Goal: Book appointment/travel/reservation

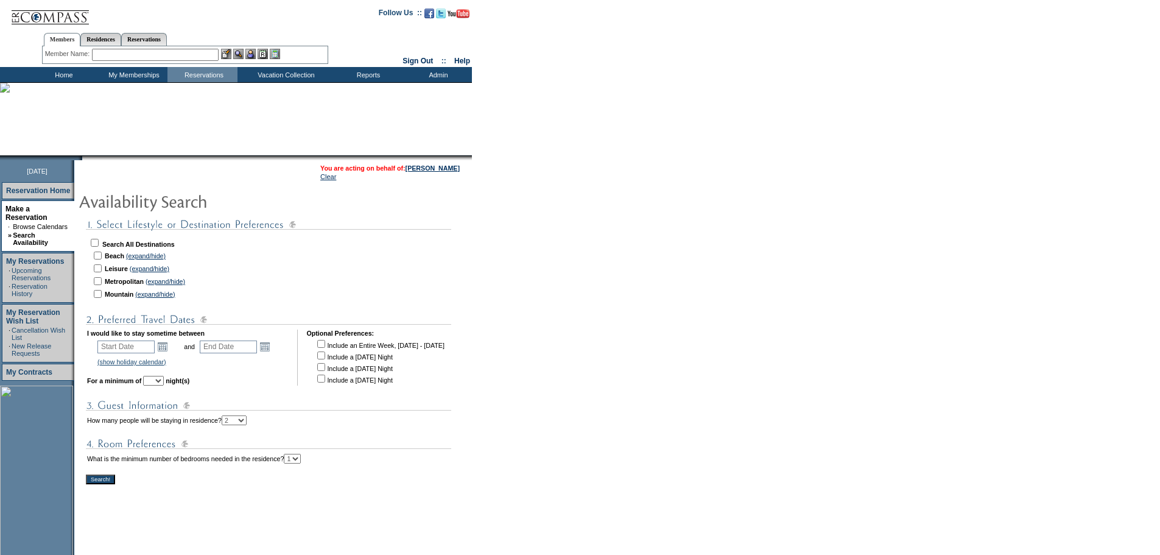
click at [99, 243] on input "checkbox" at bounding box center [95, 243] width 8 height 8
checkbox input "true"
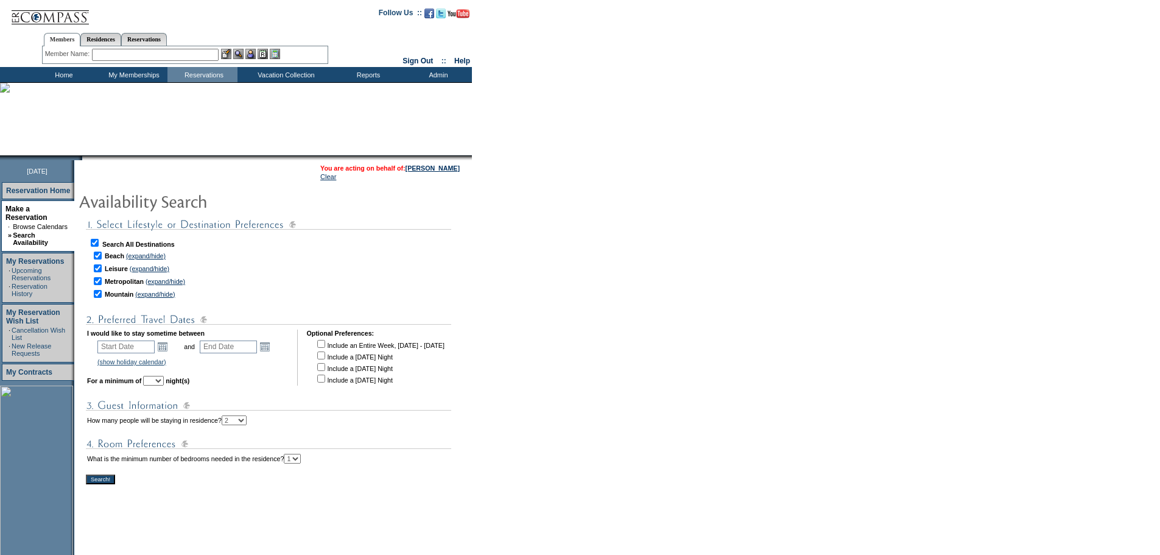
checkbox input "true"
click at [169, 352] on link "Open the calendar popup." at bounding box center [162, 346] width 13 height 13
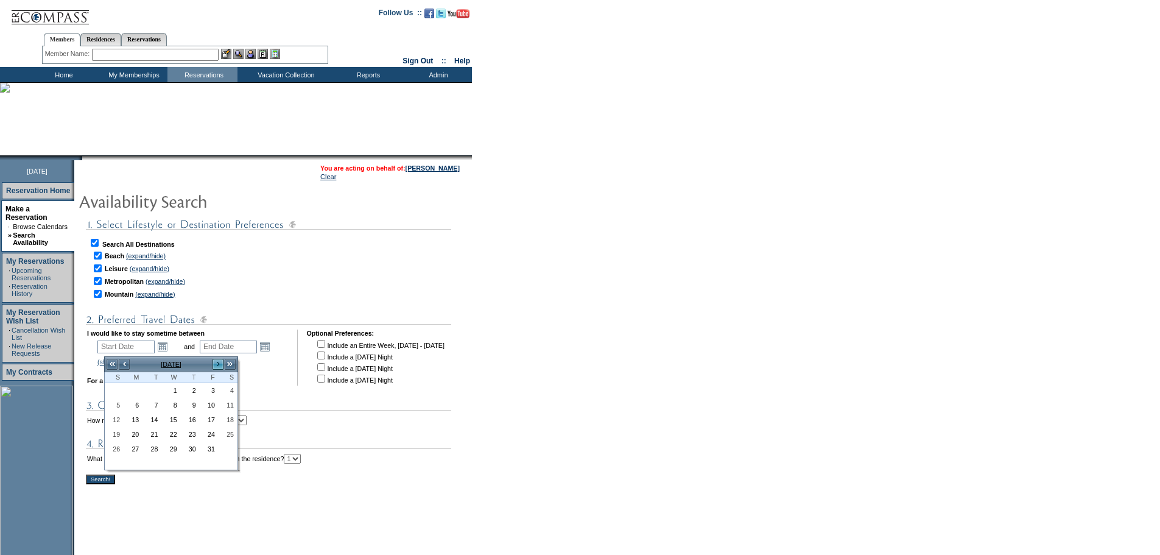
click at [216, 366] on link ">" at bounding box center [218, 364] width 12 height 12
click at [233, 432] on link "22" at bounding box center [228, 433] width 18 height 13
type input "[DATE]"
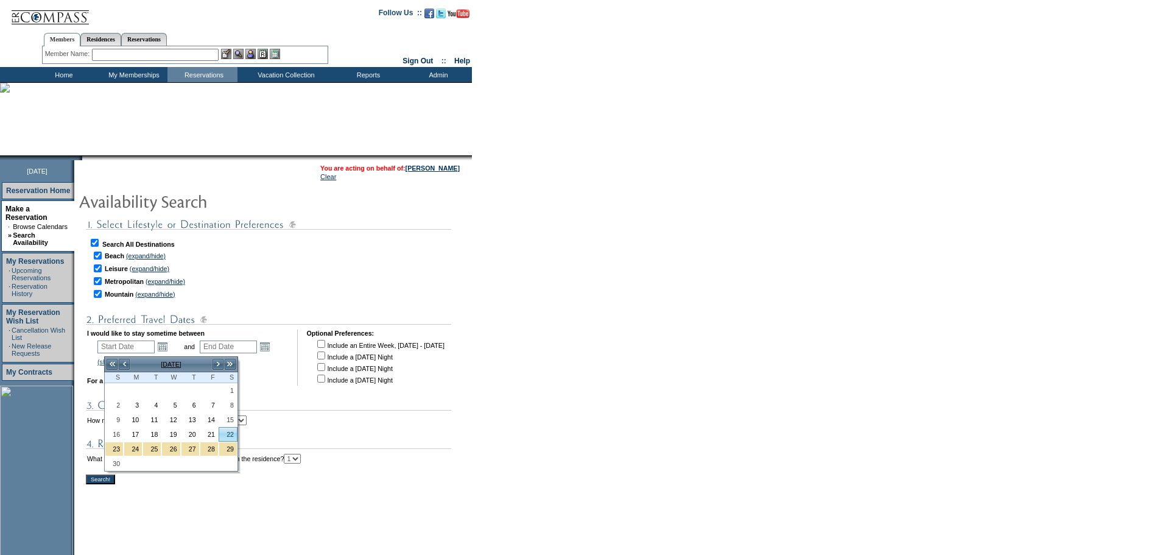
type input "[DATE]"
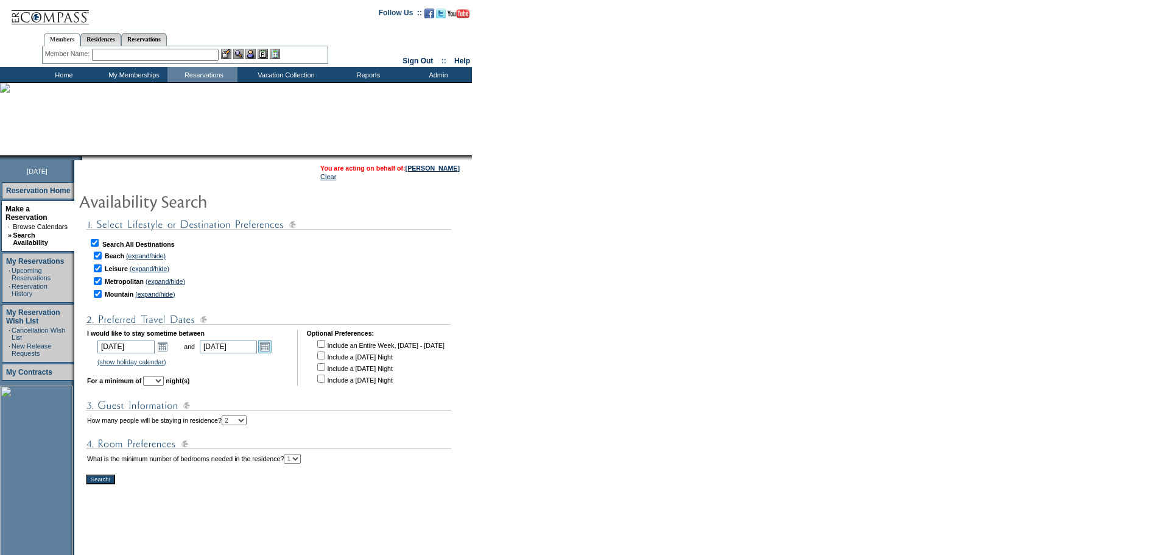
click at [272, 351] on link "Open the calendar popup." at bounding box center [264, 346] width 13 height 13
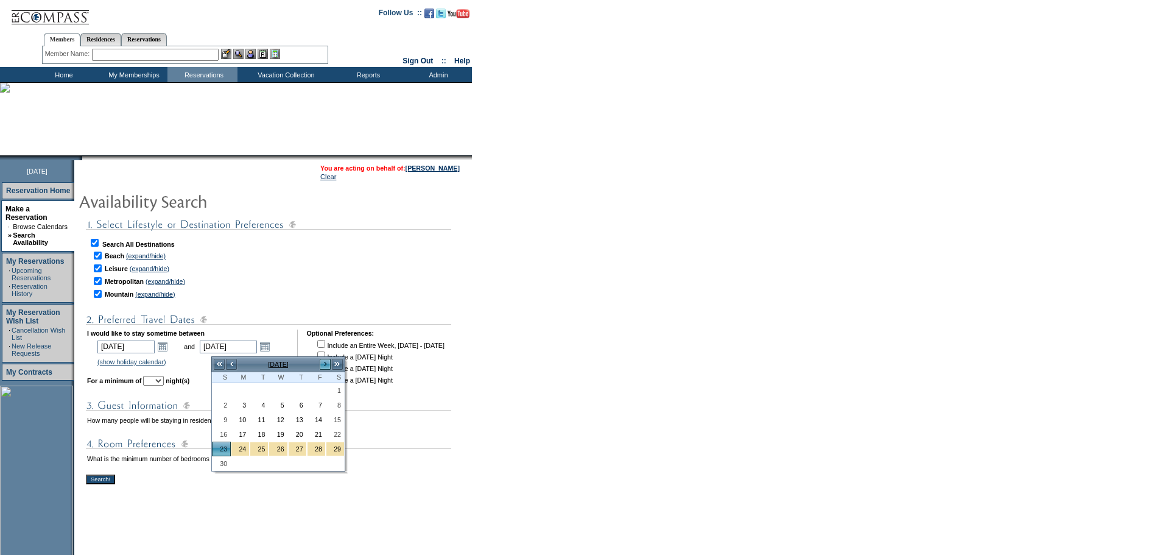
click at [326, 362] on link ">" at bounding box center [325, 364] width 12 height 12
click at [231, 364] on link "<" at bounding box center [231, 364] width 12 height 12
click at [225, 464] on link "30" at bounding box center [221, 463] width 18 height 13
type input "[DATE]"
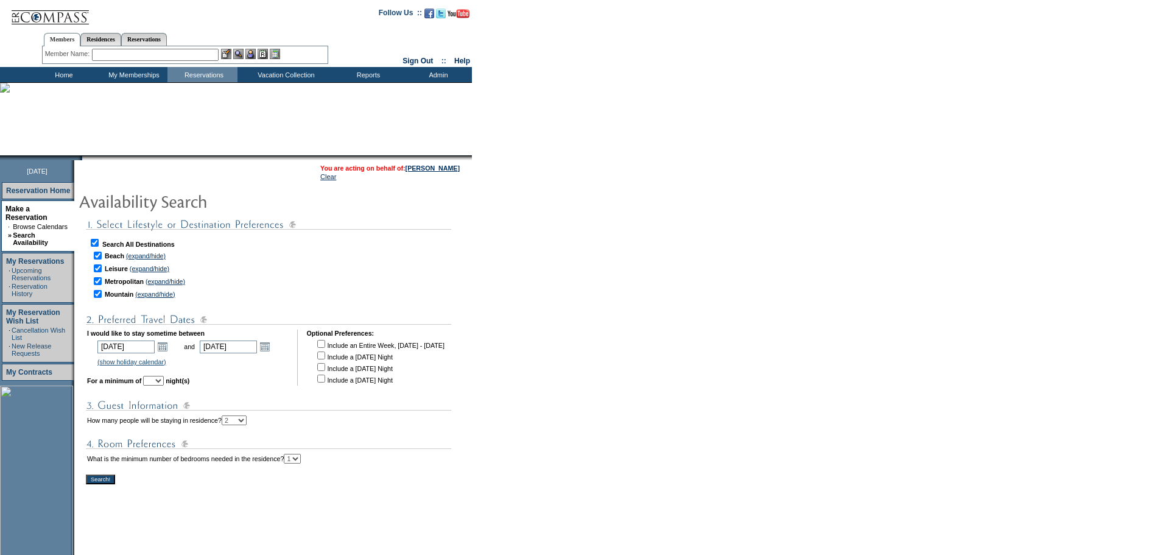
click at [164, 382] on select "1 2 3 4 5 6 7 8 9 10 11 12 13 14" at bounding box center [153, 381] width 21 height 10
select select "4"
click at [160, 380] on select "1 2 3 4 5 6 7 8 9 10 11 12 13 14" at bounding box center [153, 381] width 21 height 10
click at [104, 484] on input "Search!" at bounding box center [100, 479] width 29 height 10
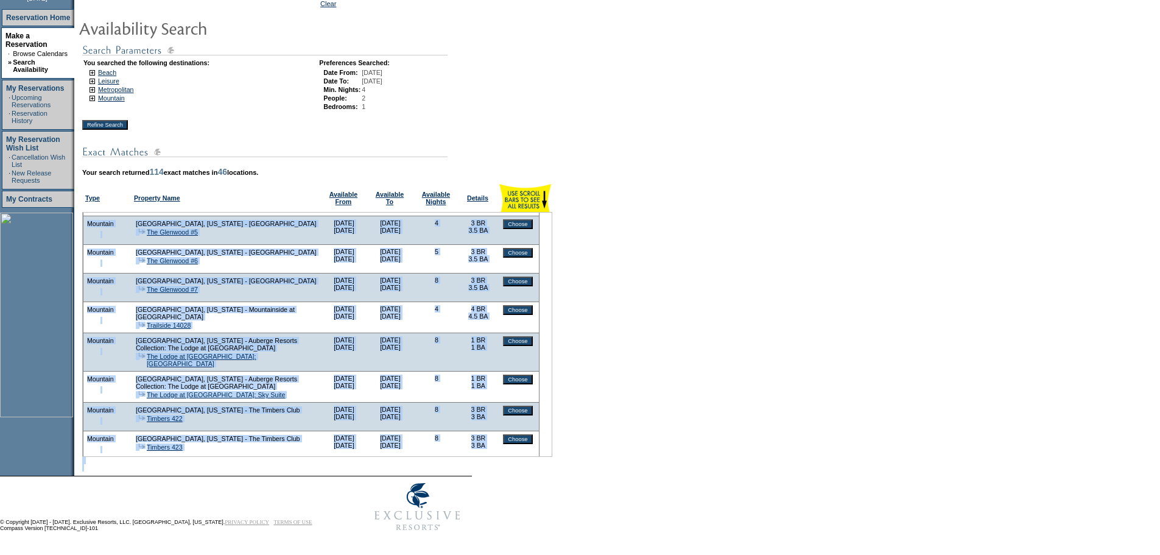
scroll to position [3352, 0]
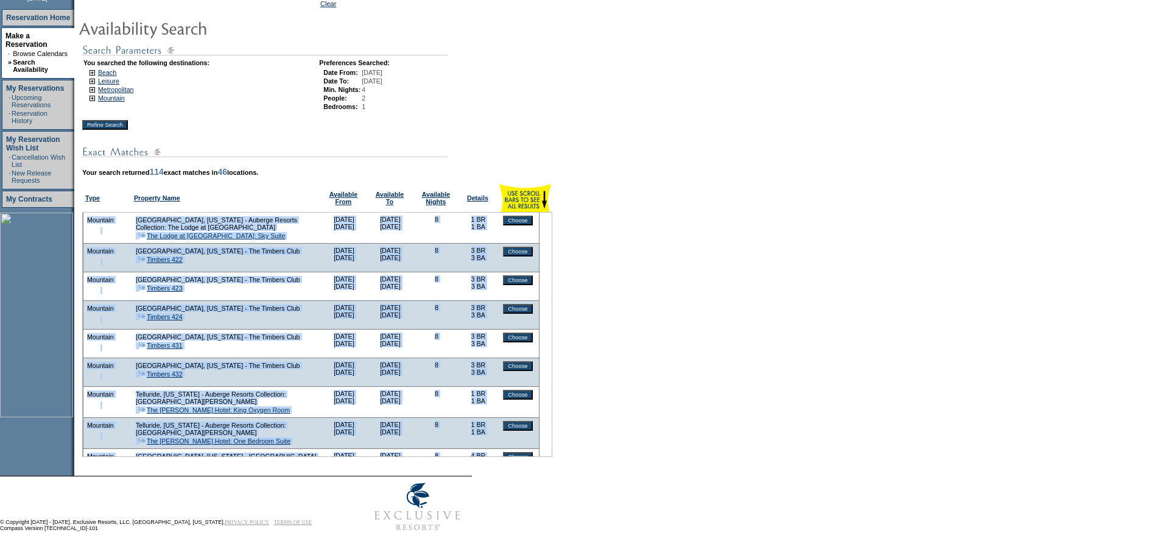
drag, startPoint x: 94, startPoint y: 219, endPoint x: 502, endPoint y: 444, distance: 465.7
copy tbody "Beach Kiawah River, South Carolina - Auberge Resorts Collection: The Dunlin The…"
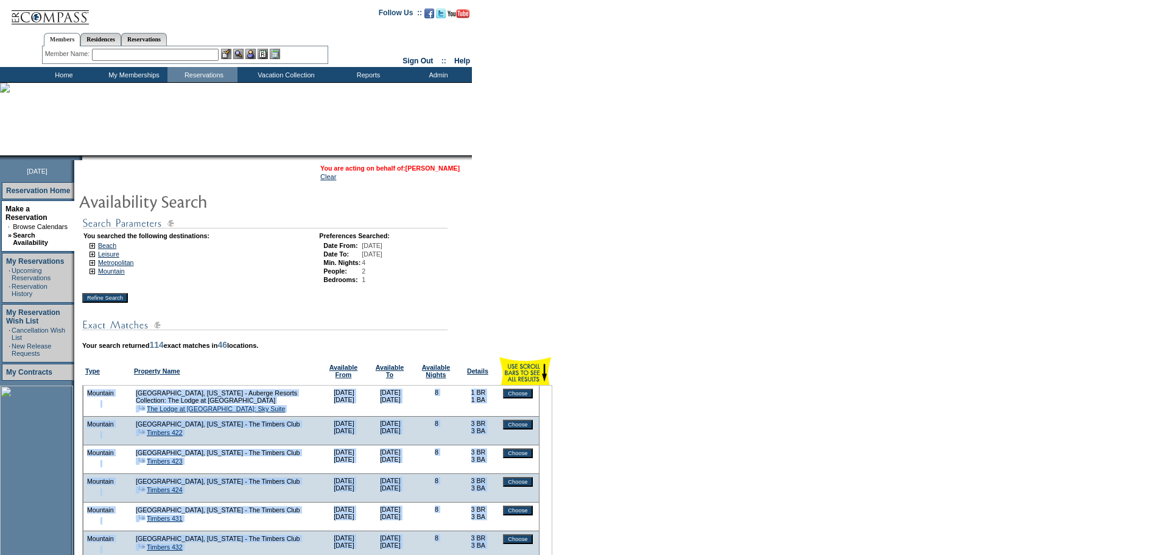
click at [443, 166] on link "[PERSON_NAME]" at bounding box center [433, 167] width 54 height 7
